Goal: Task Accomplishment & Management: Use online tool/utility

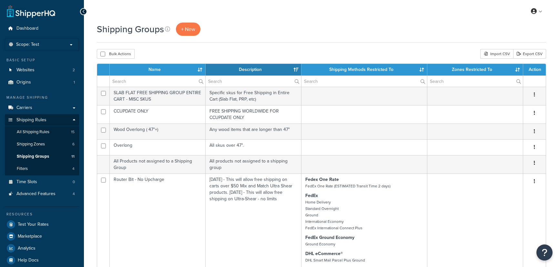
select select "15"
click at [31, 133] on span "All Shipping Rules" at bounding box center [33, 131] width 33 height 5
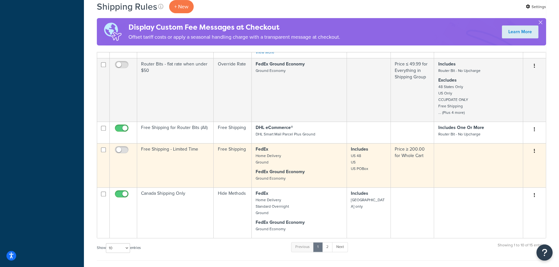
scroll to position [323, 0]
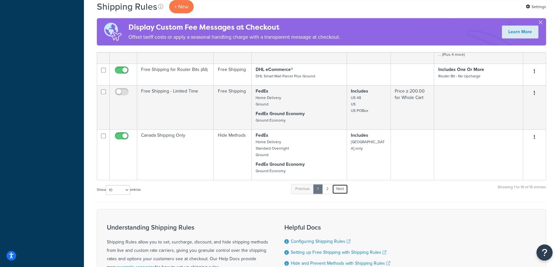
click at [343, 190] on link "Next" at bounding box center [340, 189] width 16 height 10
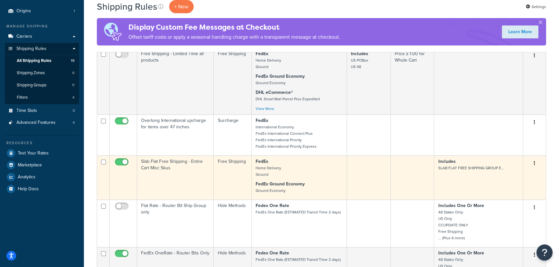
scroll to position [17, 0]
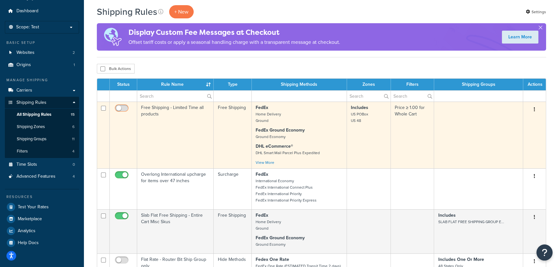
click at [121, 107] on input "checkbox" at bounding box center [123, 110] width 18 height 8
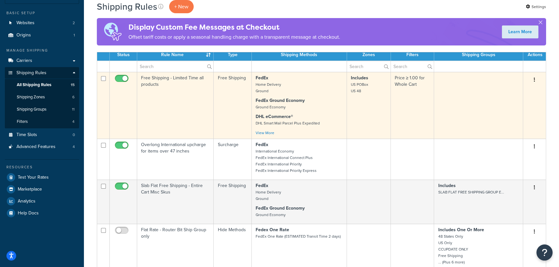
scroll to position [47, 0]
click at [118, 78] on input "checkbox" at bounding box center [123, 80] width 18 height 8
checkbox input "false"
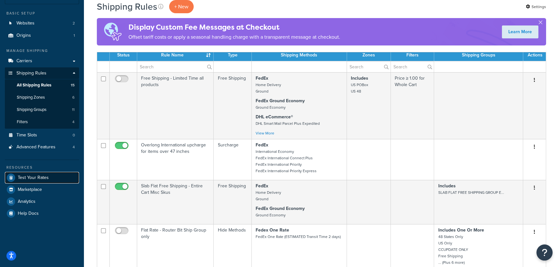
click at [30, 176] on span "Test Your Rates" at bounding box center [33, 177] width 31 height 5
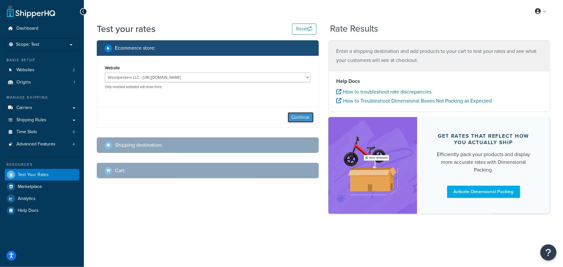
click at [295, 114] on button "Continue" at bounding box center [301, 117] width 26 height 10
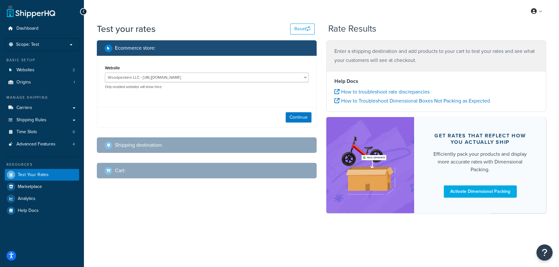
select select "[GEOGRAPHIC_DATA]"
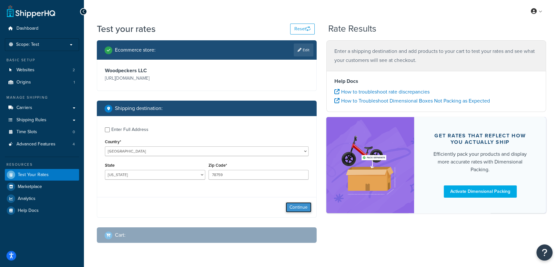
click at [301, 206] on button "Continue" at bounding box center [299, 207] width 26 height 10
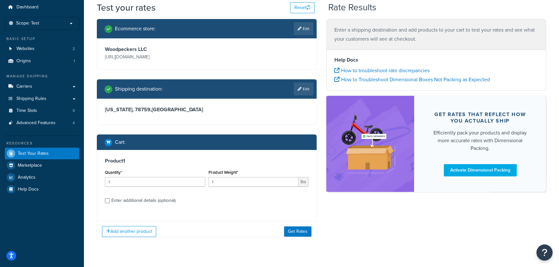
scroll to position [27, 0]
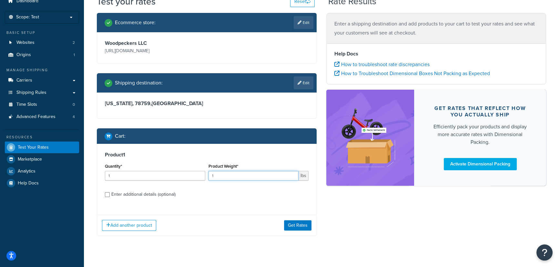
click at [222, 175] on input "1" at bounding box center [253, 176] width 90 height 10
type input "0"
click at [166, 194] on div "Product 1 Quantity* 1 Product Weight* 0 lbs Enter additional details (optional)" at bounding box center [206, 177] width 219 height 66
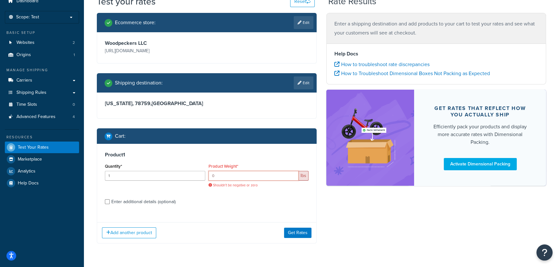
click at [248, 178] on input "0" at bounding box center [253, 176] width 90 height 10
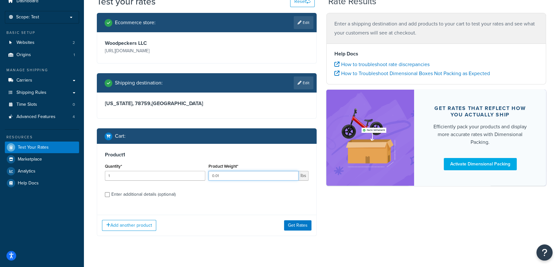
type input "0.01"
click at [163, 192] on div "Enter additional details (optional)" at bounding box center [143, 194] width 64 height 9
click at [110, 192] on input "Enter additional details (optional)" at bounding box center [107, 194] width 5 height 5
checkbox input "true"
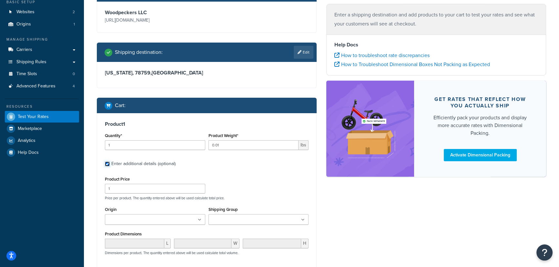
scroll to position [116, 0]
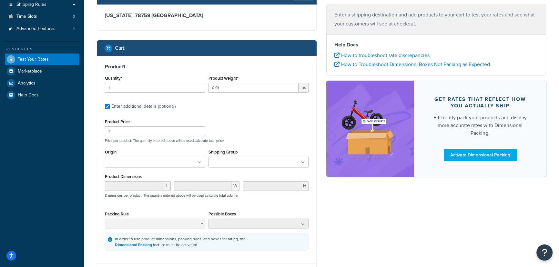
click at [232, 164] on input "Shipping Group" at bounding box center [238, 162] width 57 height 7
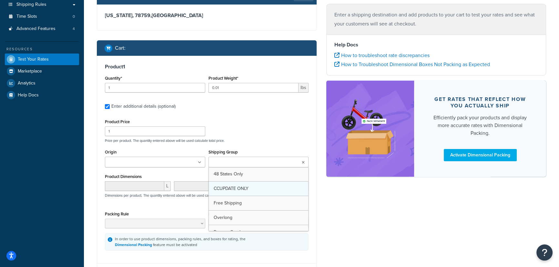
scroll to position [0, 0]
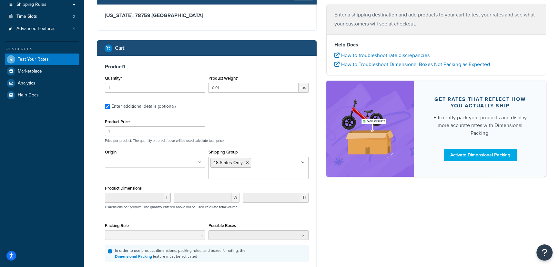
click at [361, 215] on div "Ecommerce store : Edit Woodpeckers LLC [URL][DOMAIN_NAME] Shipping destination …" at bounding box center [321, 115] width 459 height 381
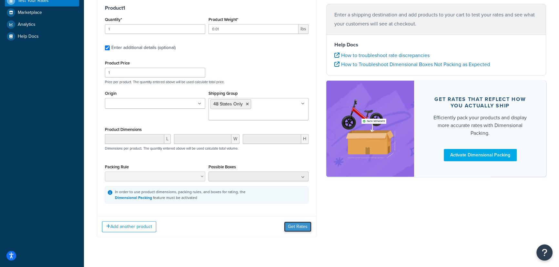
click at [294, 226] on button "Get Rates" at bounding box center [297, 227] width 27 height 10
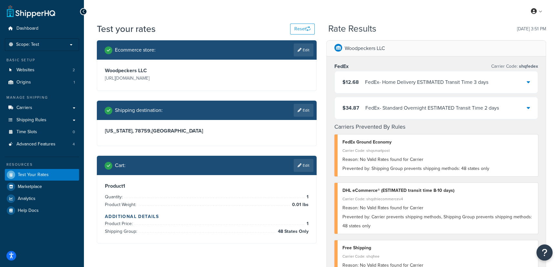
click at [430, 78] on div "FedEx - Home Delivery ESTIMATED Transit Time 3 days" at bounding box center [426, 82] width 123 height 9
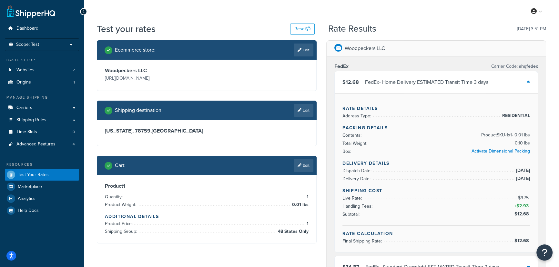
click at [437, 50] on div "Woodpeckers LLC" at bounding box center [436, 49] width 219 height 16
